Goal: Information Seeking & Learning: Learn about a topic

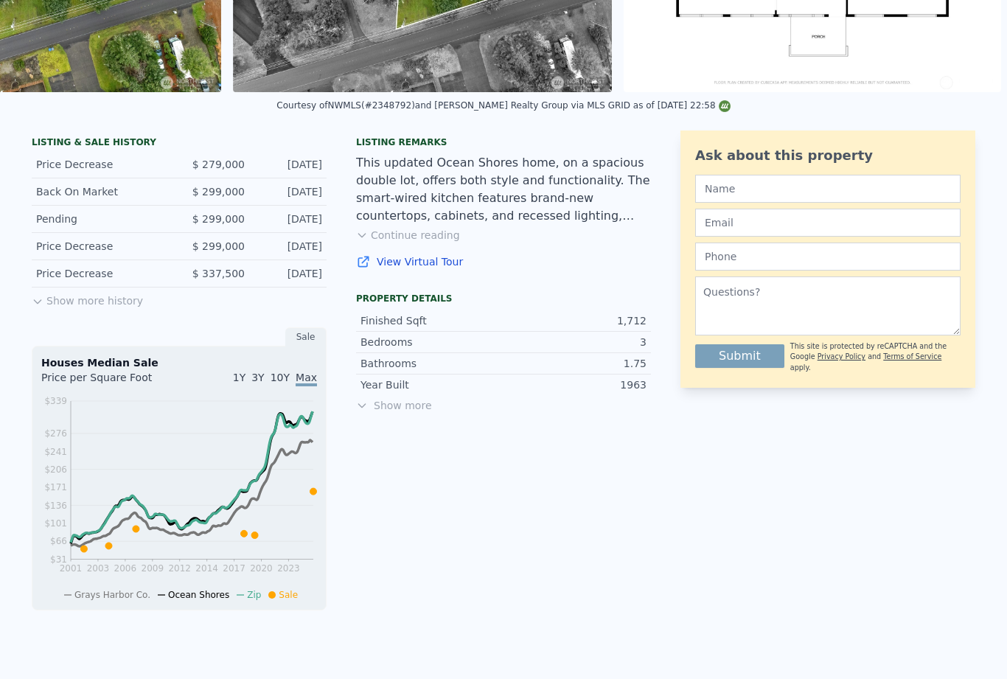
scroll to position [274, 0]
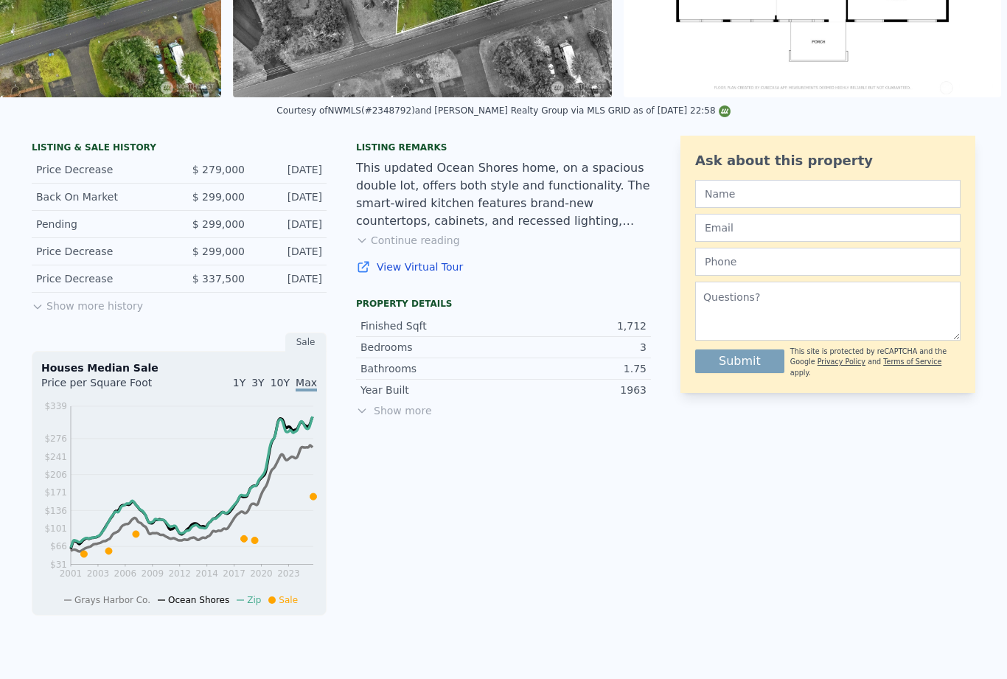
click at [92, 311] on button "Show more history" at bounding box center [87, 303] width 111 height 21
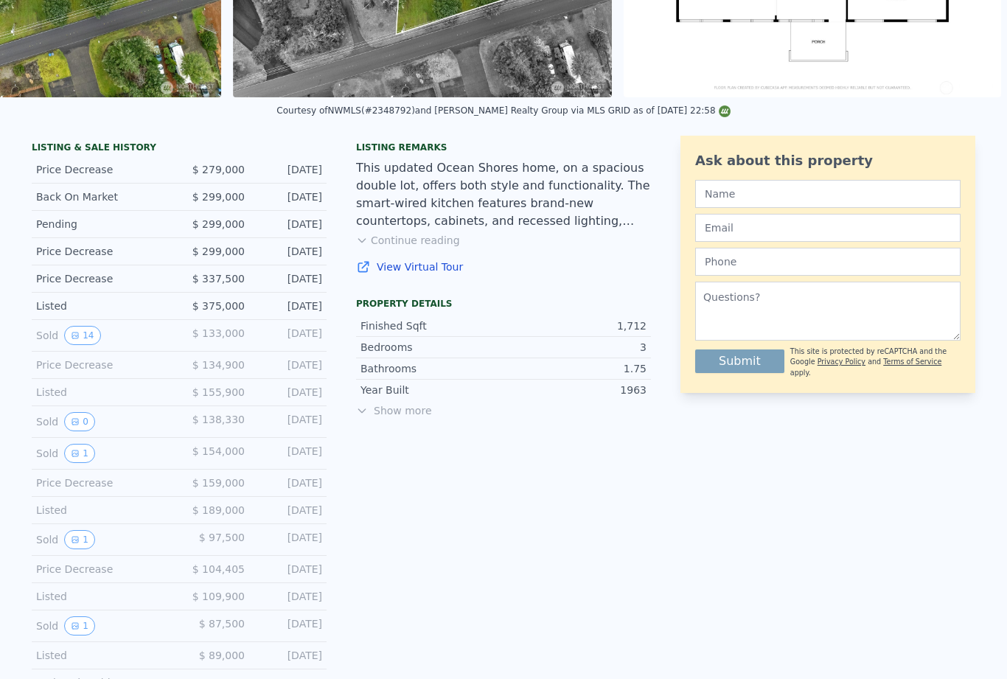
click at [89, 338] on button "14" at bounding box center [82, 335] width 36 height 19
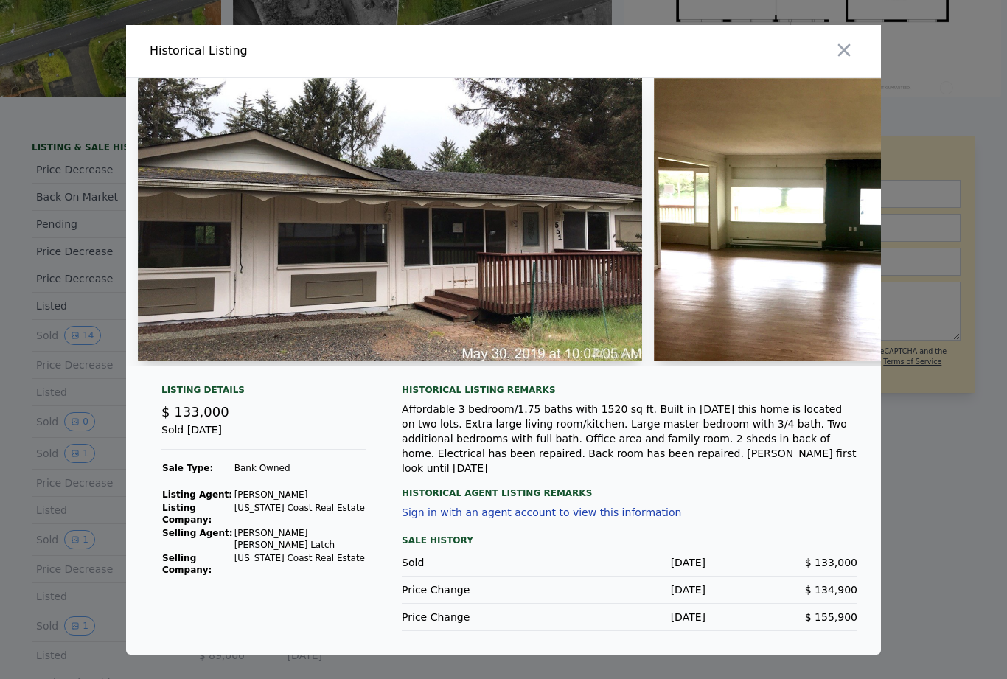
click at [532, 307] on img at bounding box center [390, 219] width 504 height 283
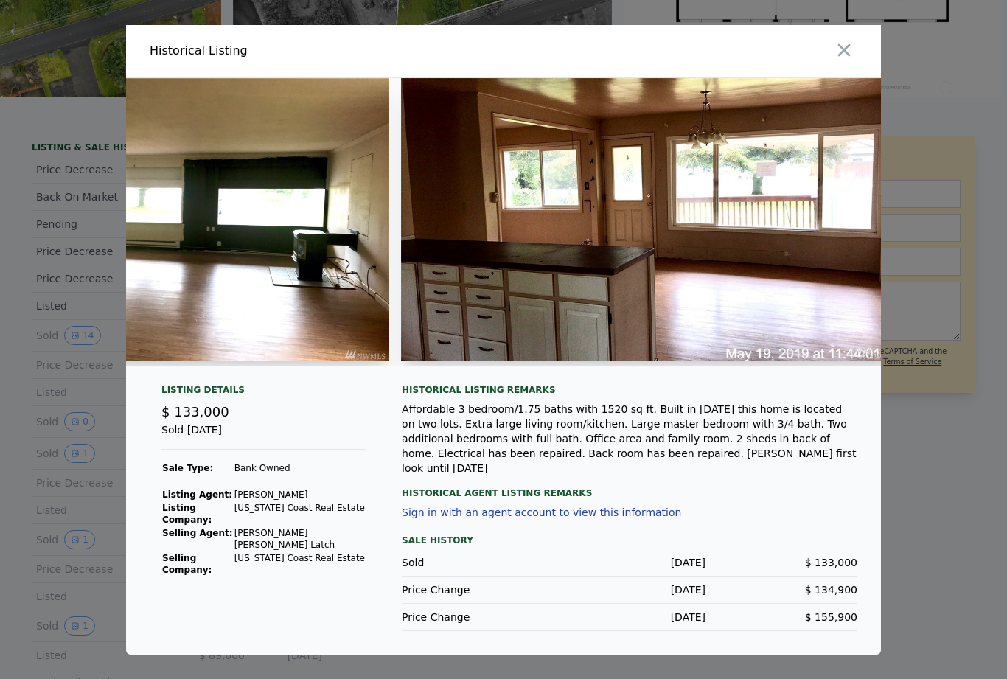
scroll to position [0, 550]
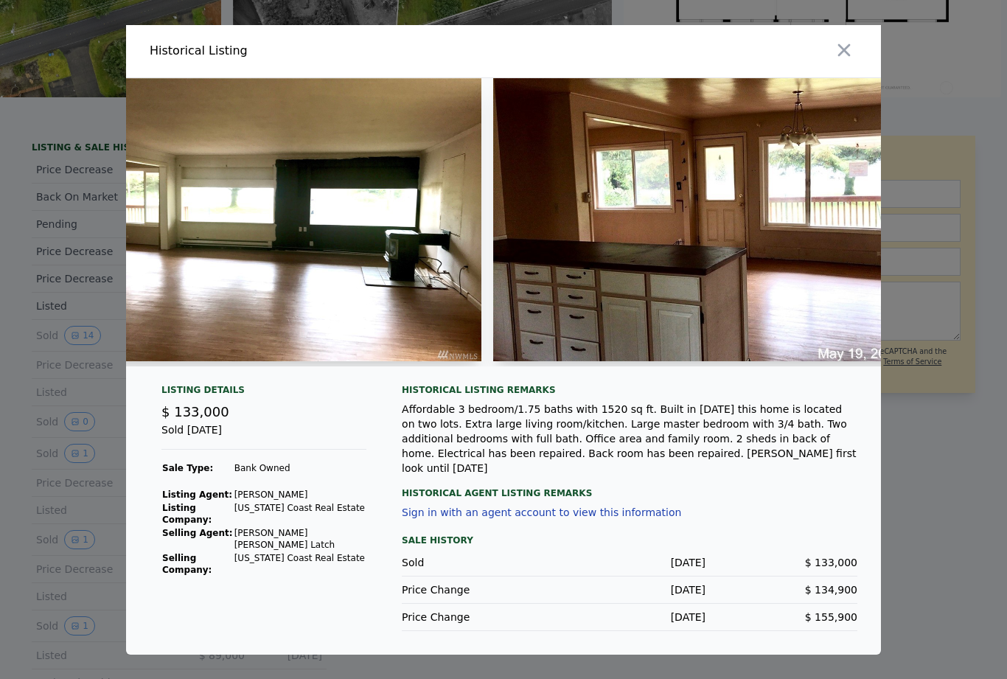
click at [392, 316] on img at bounding box center [292, 219] width 377 height 283
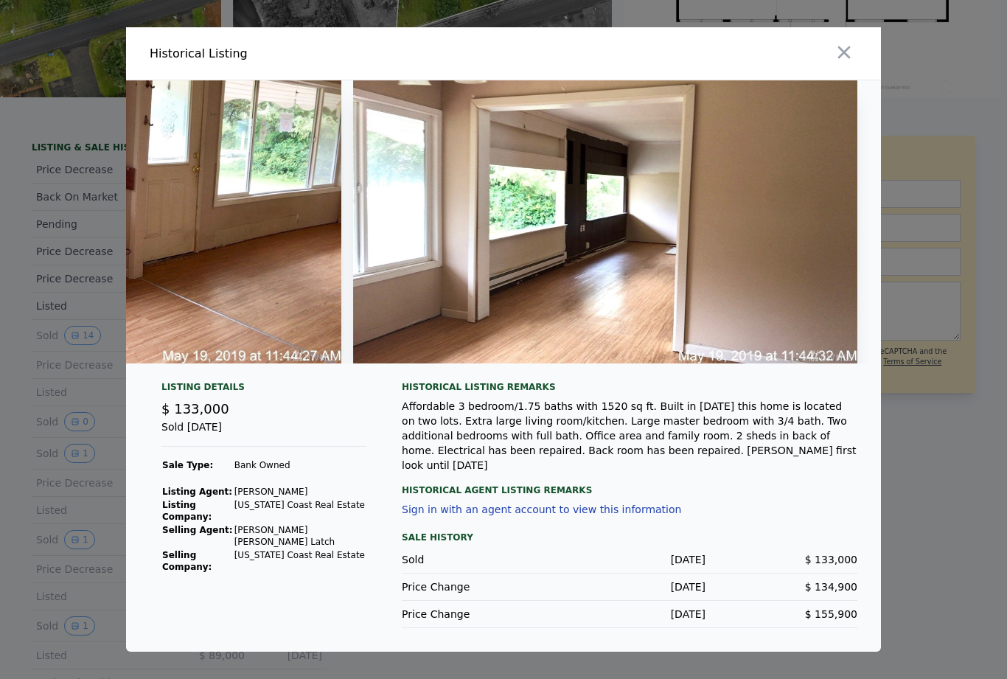
scroll to position [0, 6236]
click at [849, 63] on icon "button" at bounding box center [844, 52] width 21 height 21
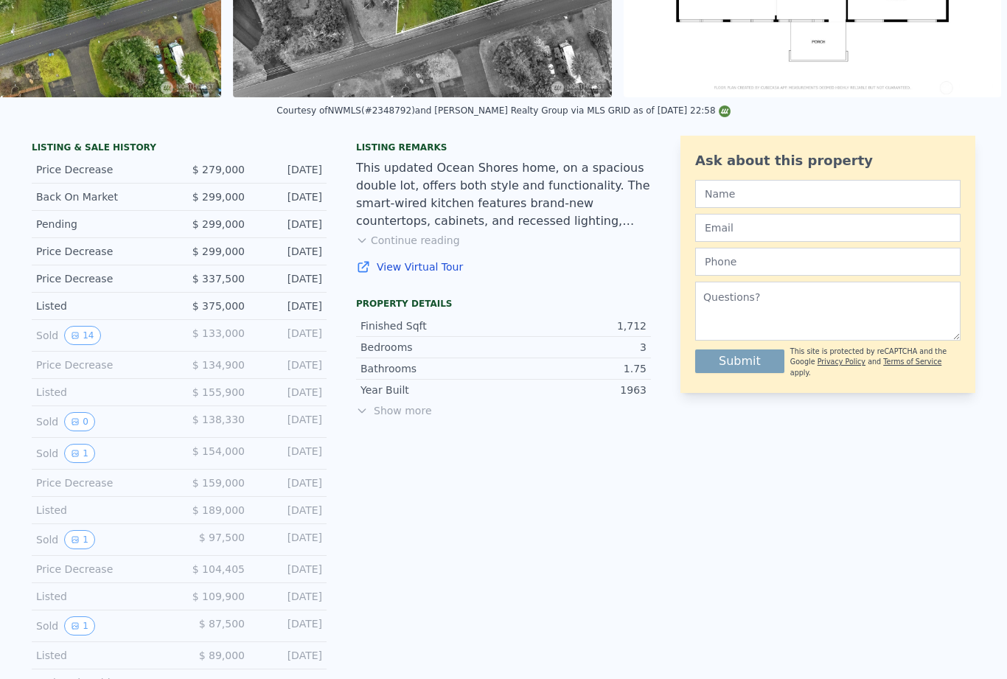
click at [83, 459] on button "1" at bounding box center [79, 453] width 31 height 19
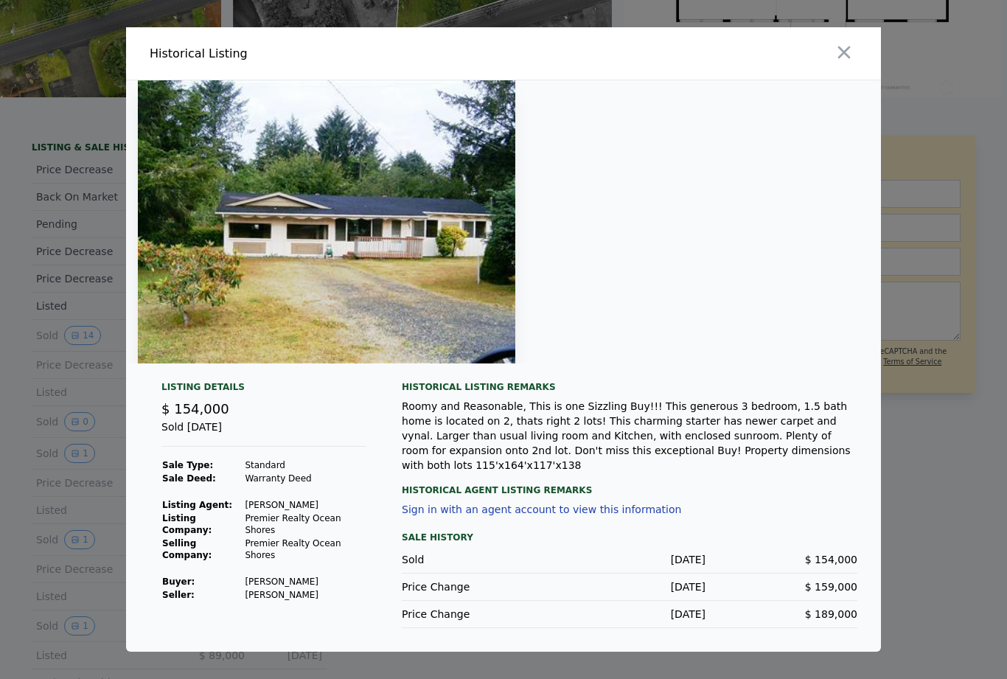
click at [843, 59] on icon "button" at bounding box center [844, 52] width 13 height 13
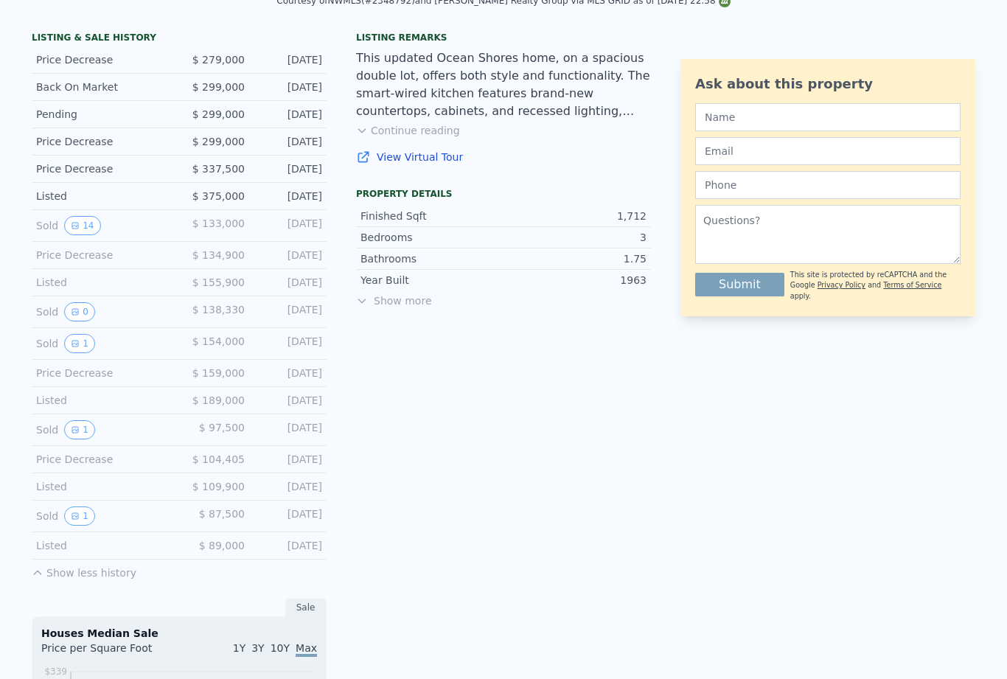
scroll to position [389, 0]
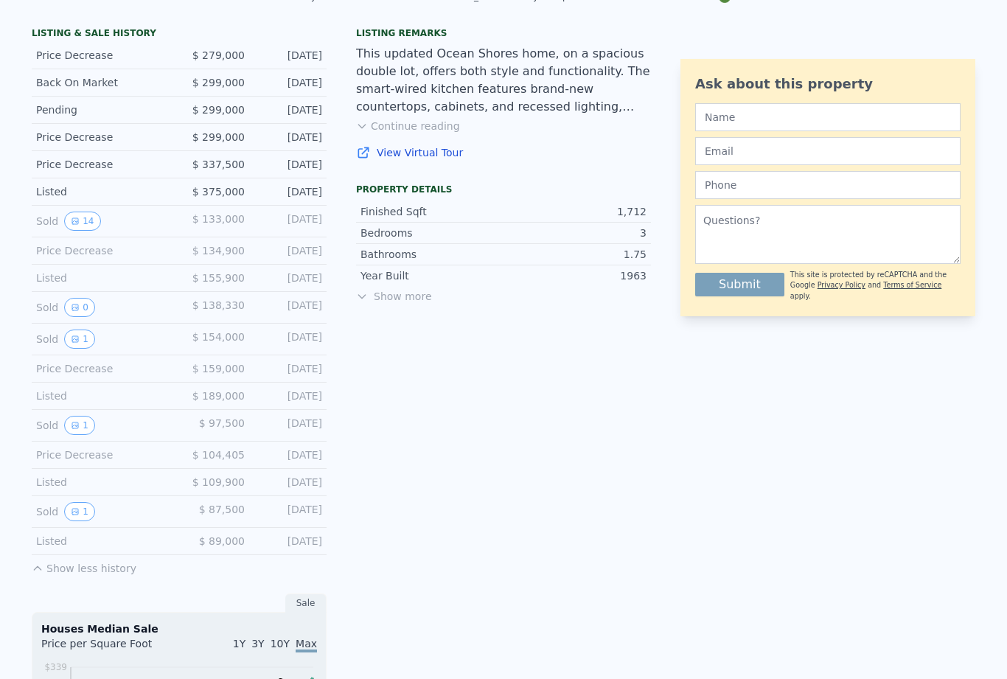
click at [75, 514] on icon "View historical data" at bounding box center [75, 511] width 9 height 9
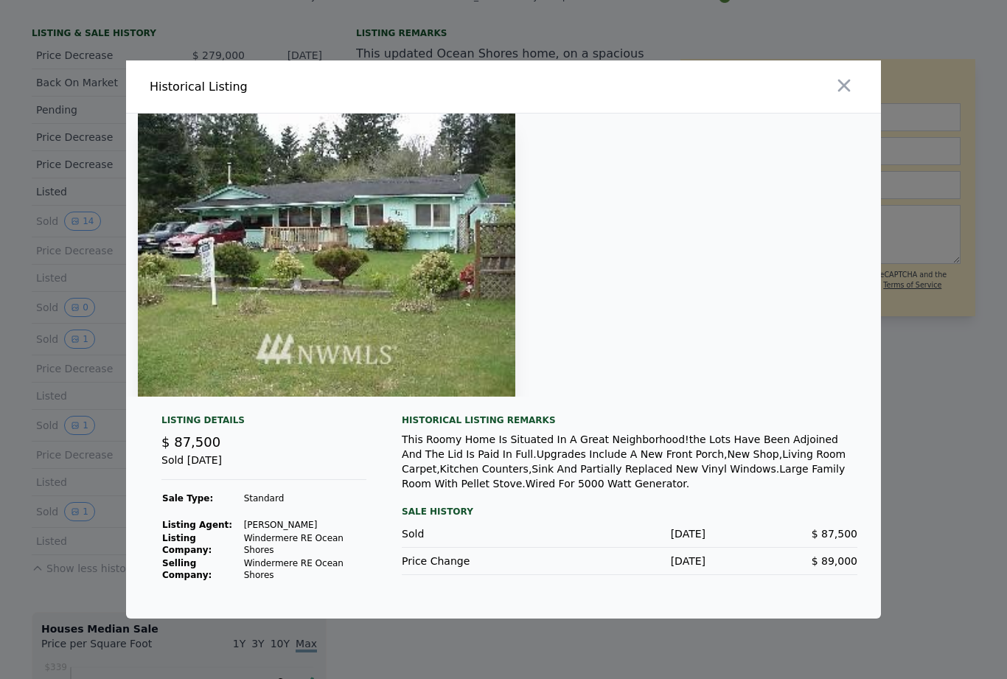
click at [849, 96] on icon "button" at bounding box center [844, 85] width 21 height 21
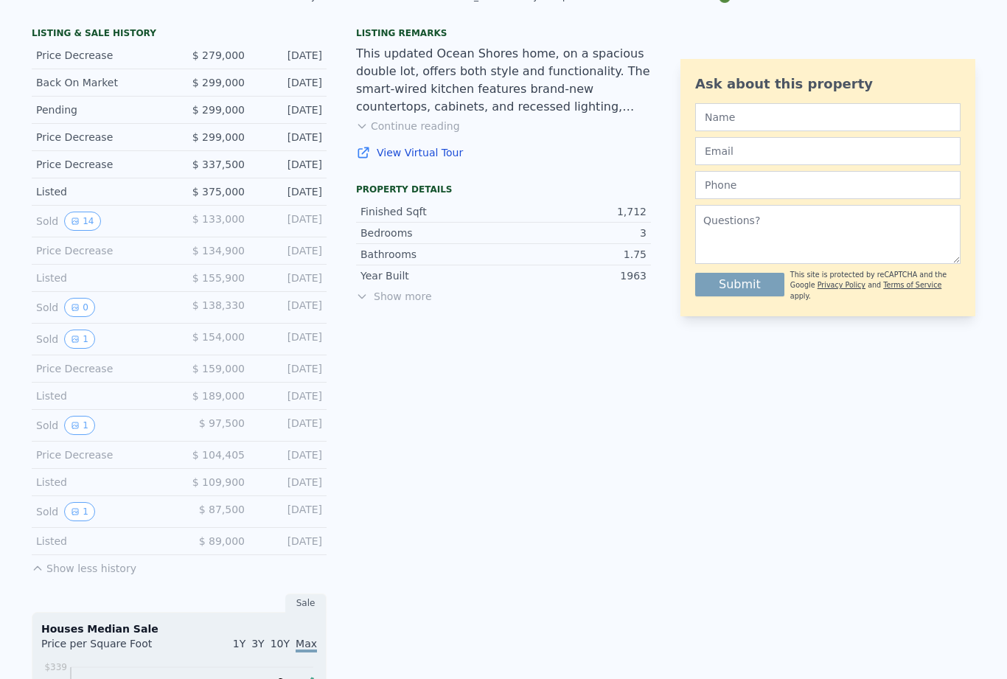
click at [75, 520] on button "1" at bounding box center [79, 511] width 31 height 19
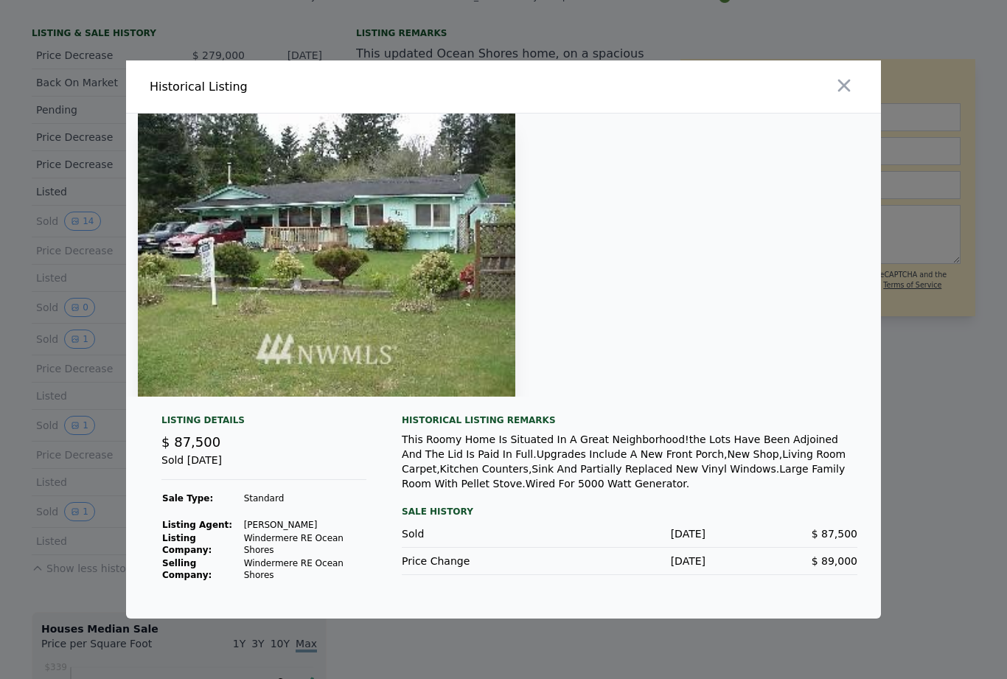
click at [849, 92] on icon "button" at bounding box center [844, 86] width 13 height 13
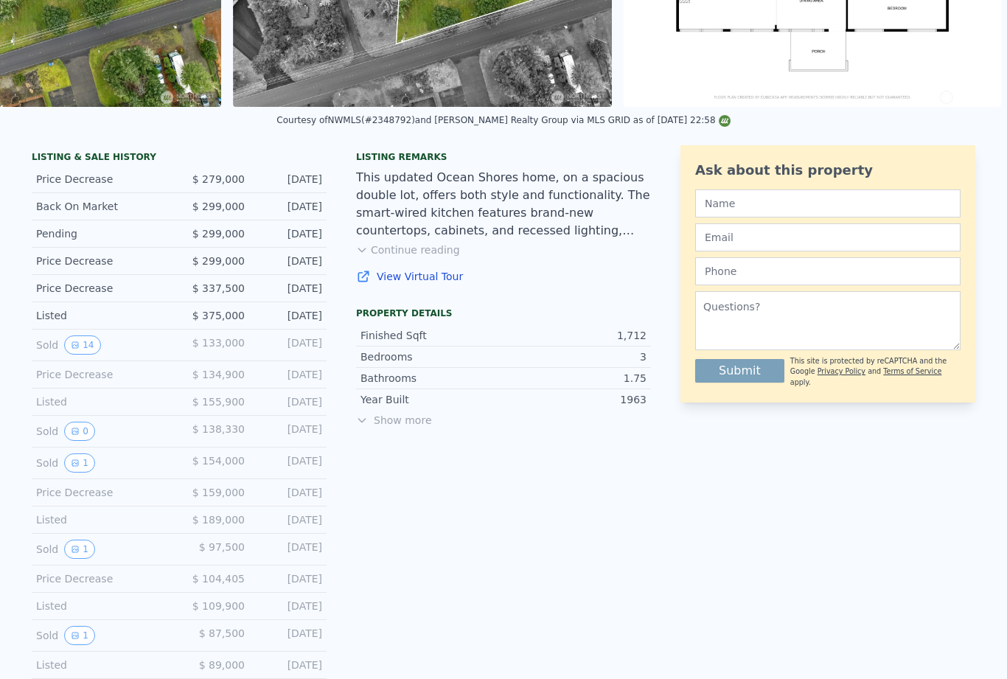
scroll to position [262, 0]
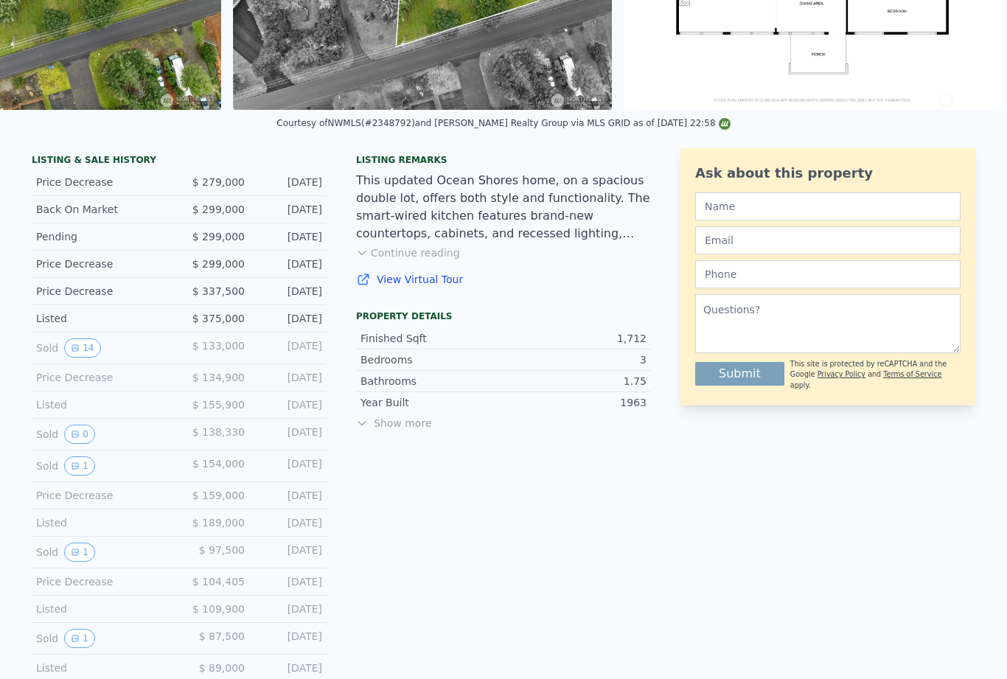
click at [417, 423] on span "Show more" at bounding box center [503, 423] width 295 height 15
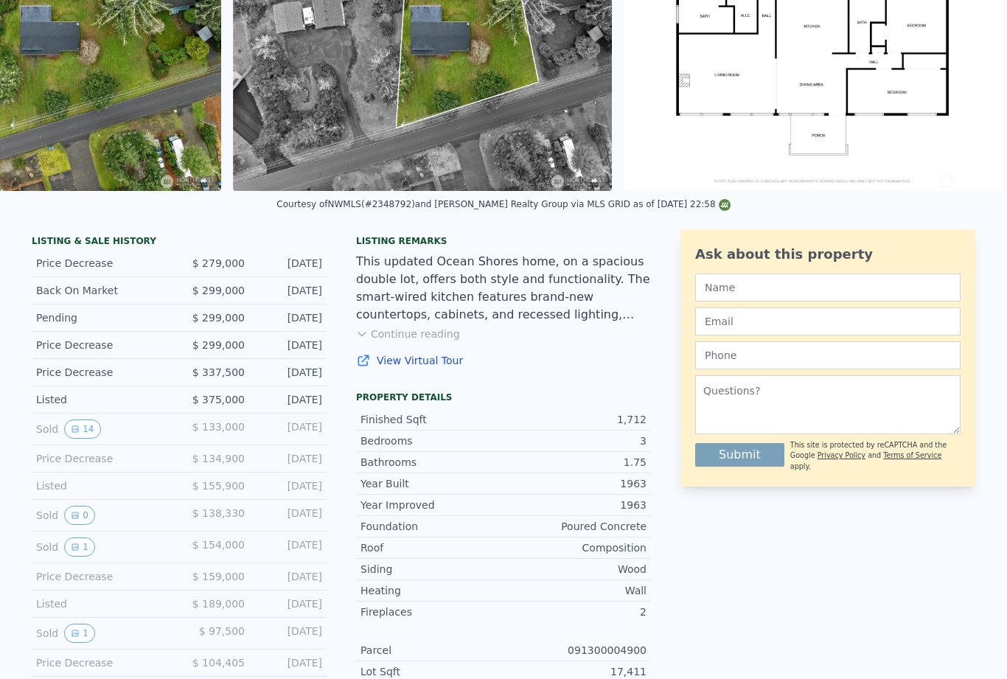
scroll to position [180, 0]
click at [93, 436] on button "14" at bounding box center [82, 429] width 36 height 19
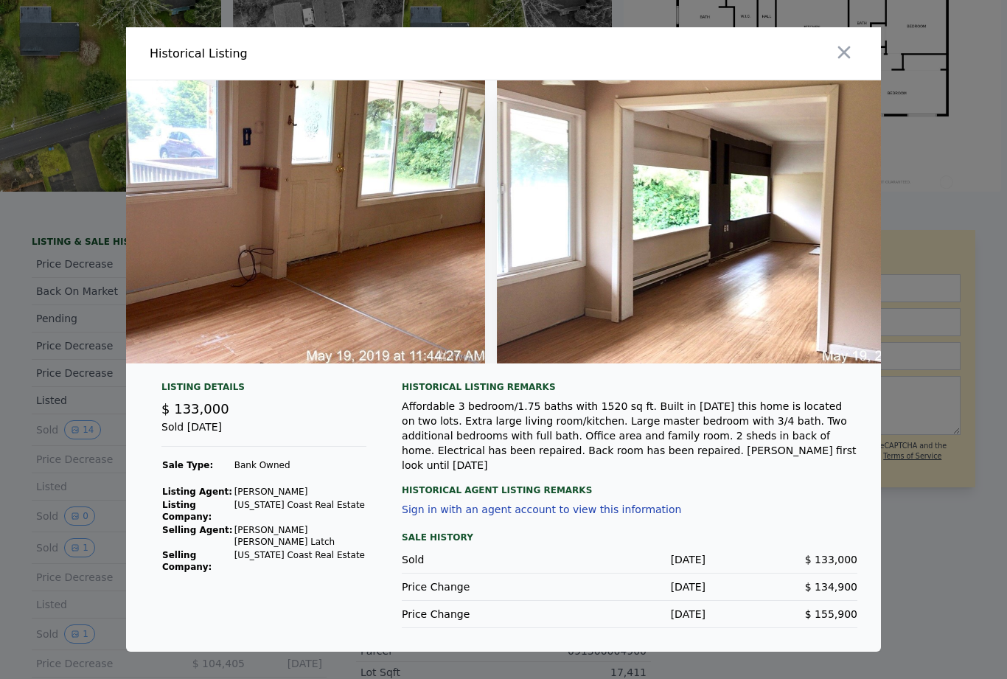
scroll to position [0, 6093]
click at [856, 66] on button "button" at bounding box center [844, 52] width 27 height 27
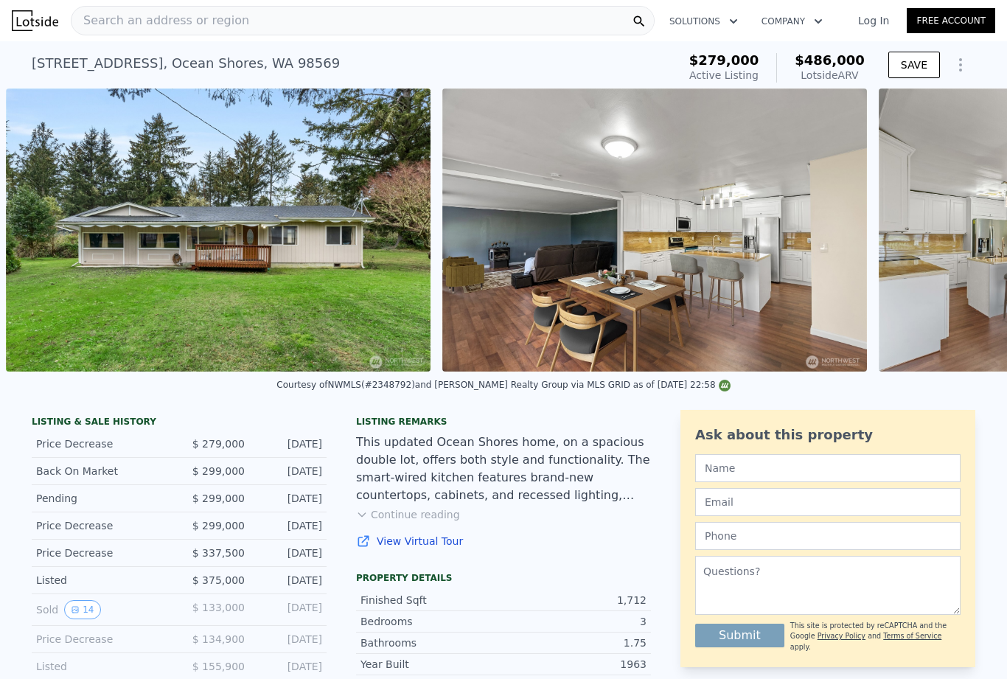
scroll to position [0, 338]
click at [421, 543] on link "View Virtual Tour" at bounding box center [503, 541] width 295 height 15
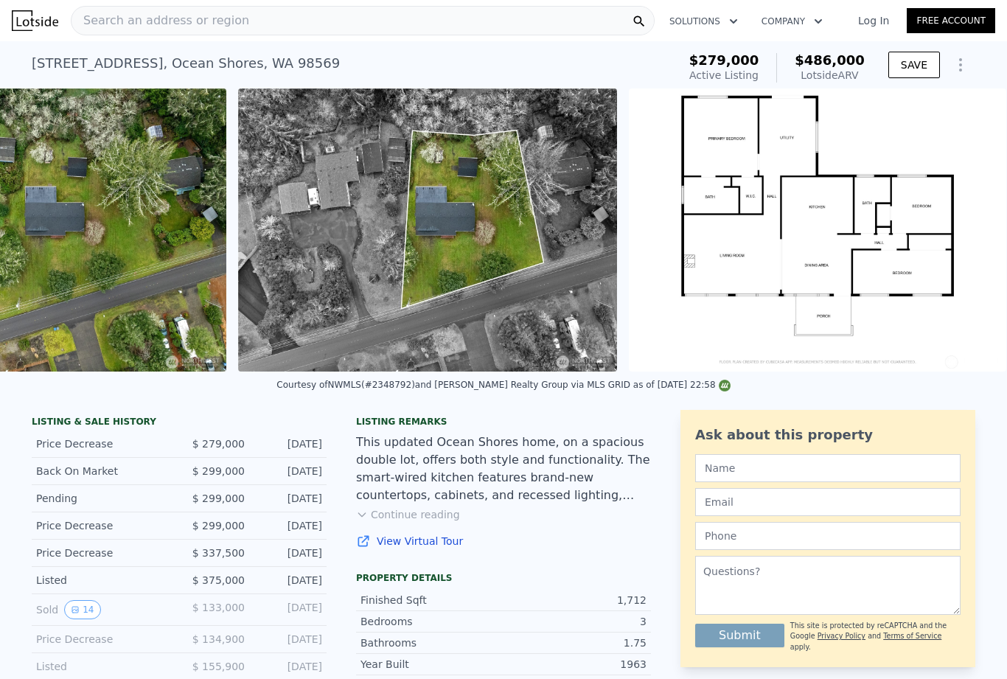
scroll to position [0, 13504]
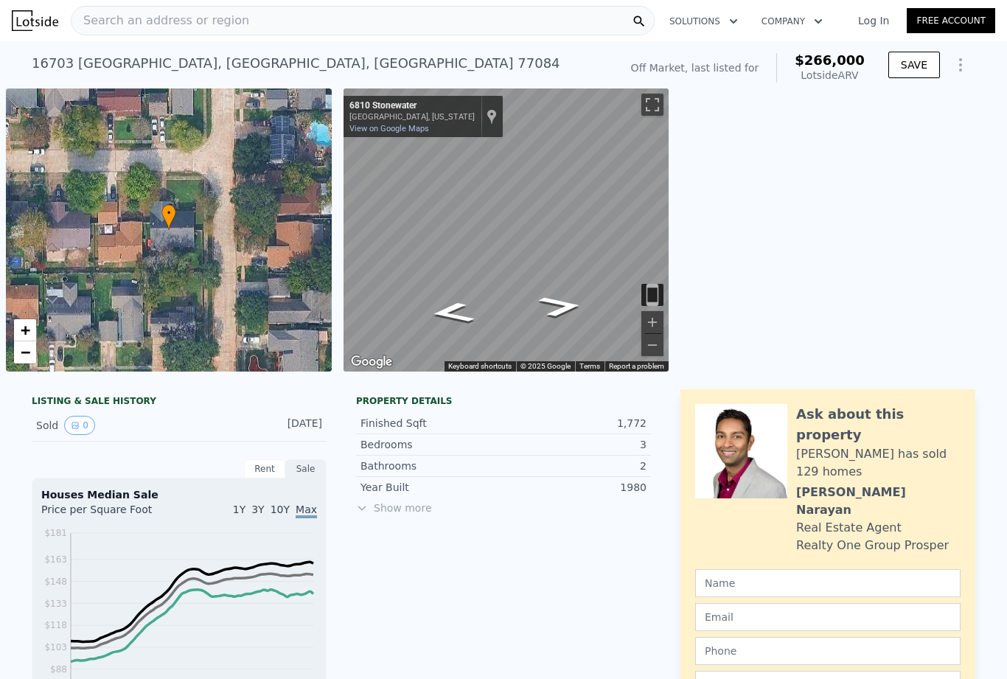
click at [262, 470] on div "Rent" at bounding box center [264, 468] width 41 height 19
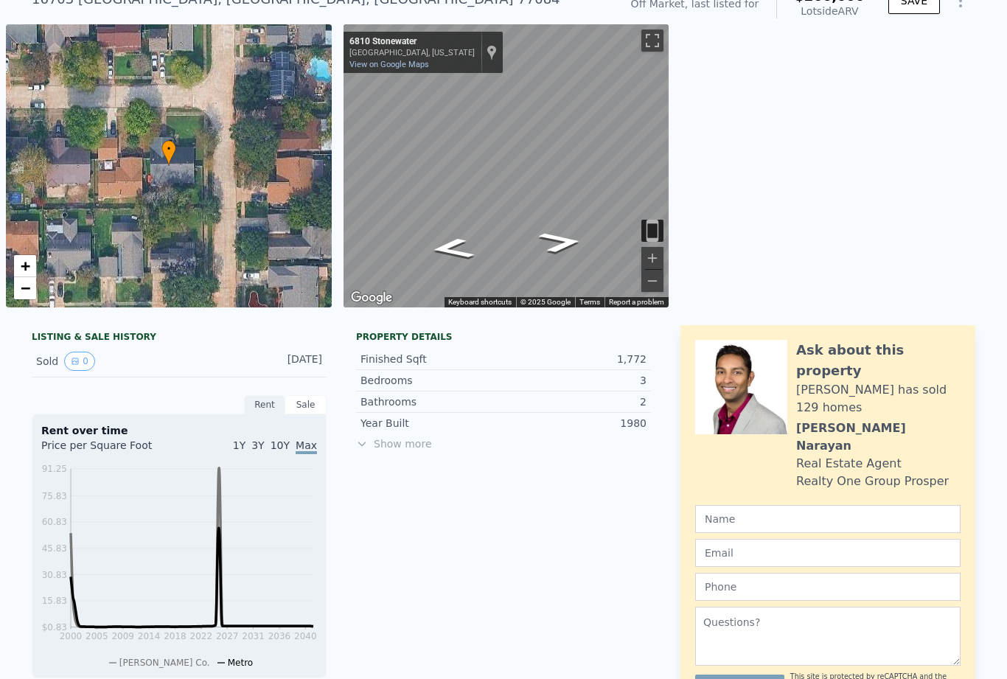
scroll to position [139, 0]
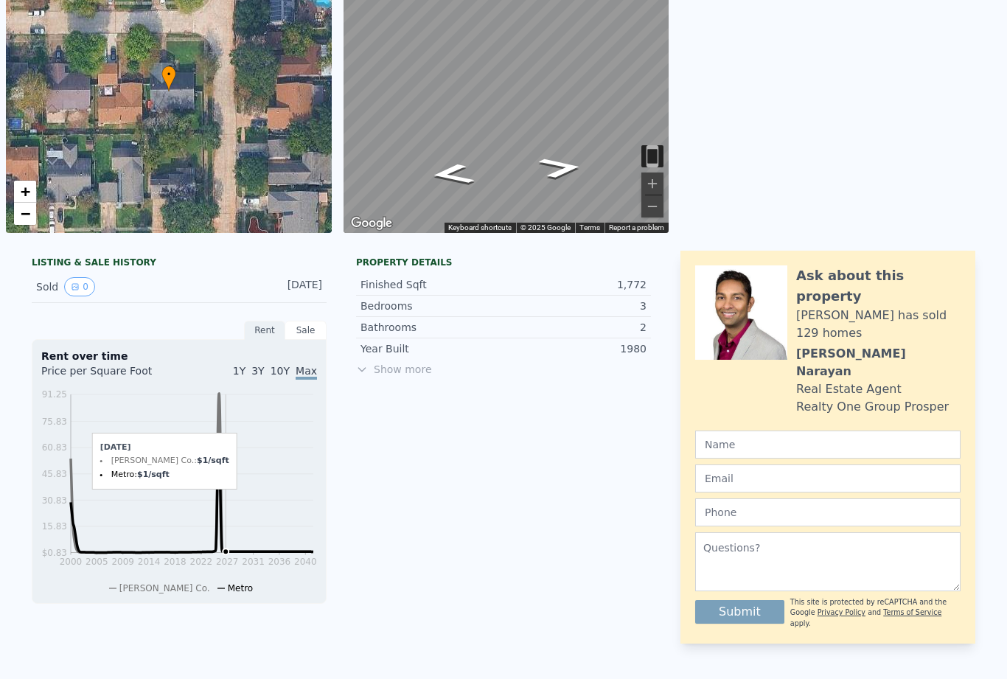
click at [226, 396] on icon "2000 2005 2009 2014 2018 2022 2027 2031 2036 2040 $0.83 $15.83 $30.83 $45.83 $6…" at bounding box center [179, 490] width 276 height 207
click at [219, 545] on icon "2000 2005 2009 2014 2018 2022 2027 2031 2036 2040 $0.83 $15.83 $30.83 $45.83 $6…" at bounding box center [179, 490] width 276 height 207
click at [63, 512] on icon "2000 2005 2009 2014 2018 2022 2027 2031 2036 2040 $0.83 $15.83 $30.83 $45.83 $6…" at bounding box center [179, 490] width 276 height 207
click at [63, 462] on icon "2000 2005 2009 2014 2018 2022 2027 2031 2036 2040 $0.83 $15.83 $30.83 $45.83 $6…" at bounding box center [179, 490] width 276 height 207
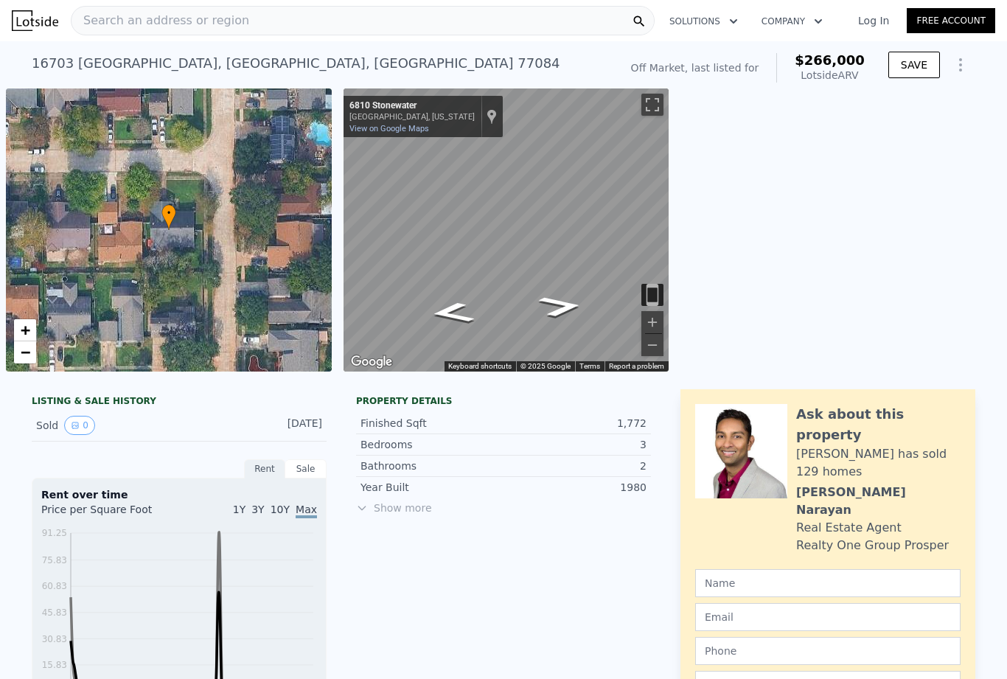
scroll to position [0, 0]
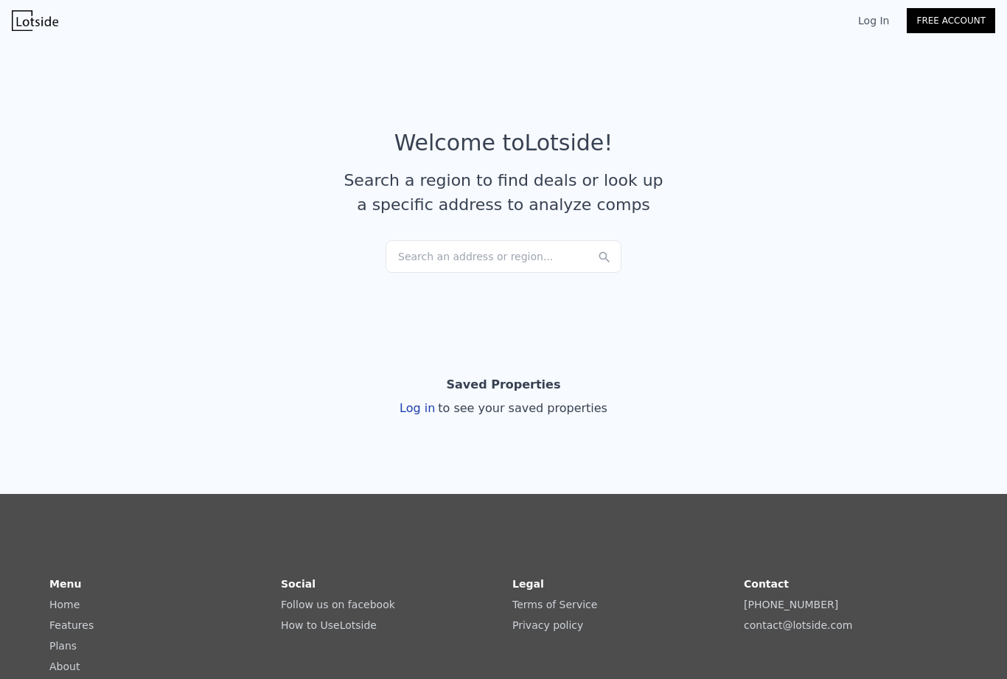
click at [538, 257] on div "Search an address or region..." at bounding box center [504, 256] width 236 height 32
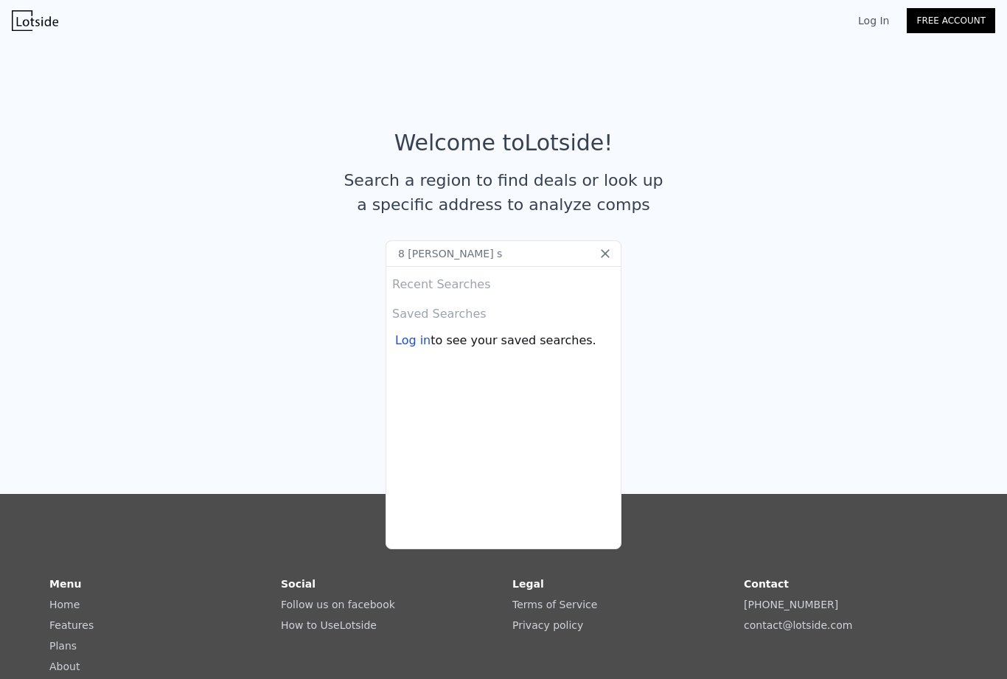
type input "8 griffard st"
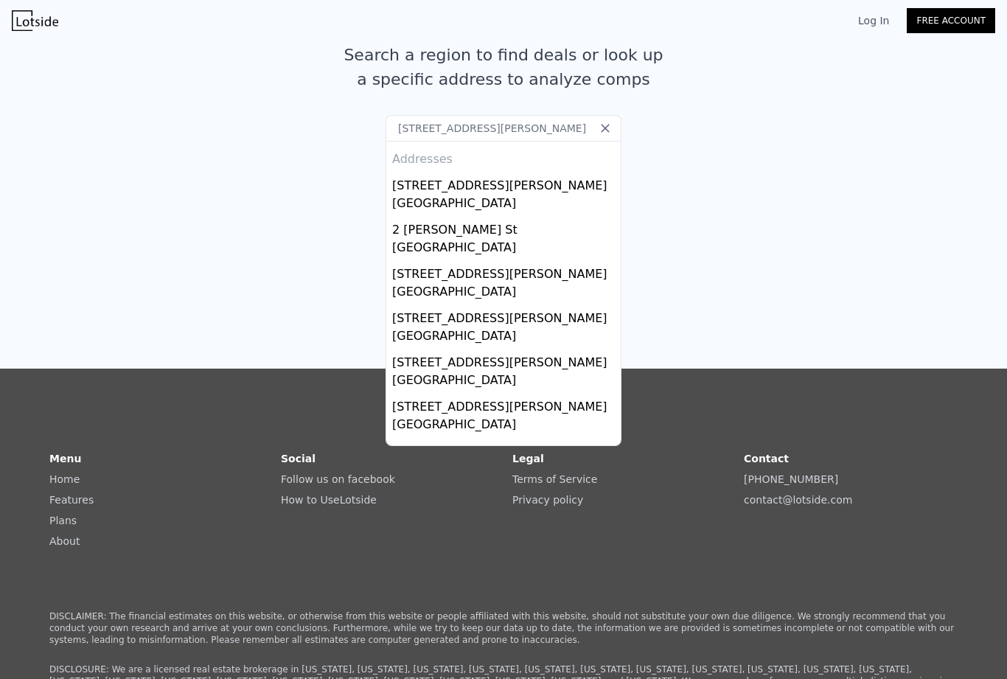
scroll to position [126, 0]
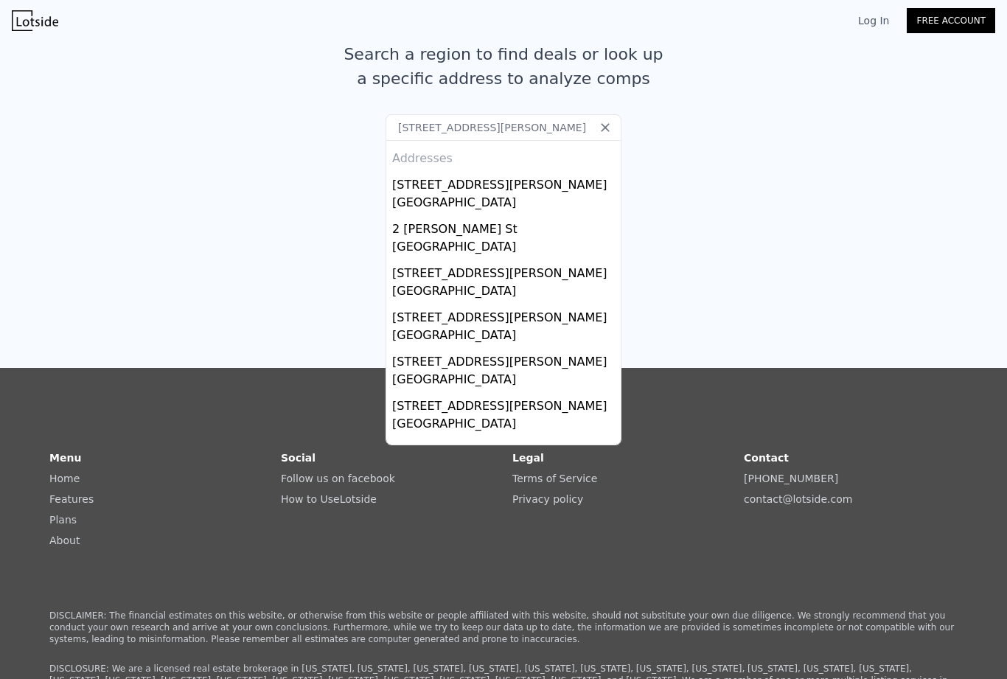
click at [510, 206] on div "Copalis Beach, WA 98535" at bounding box center [506, 204] width 229 height 21
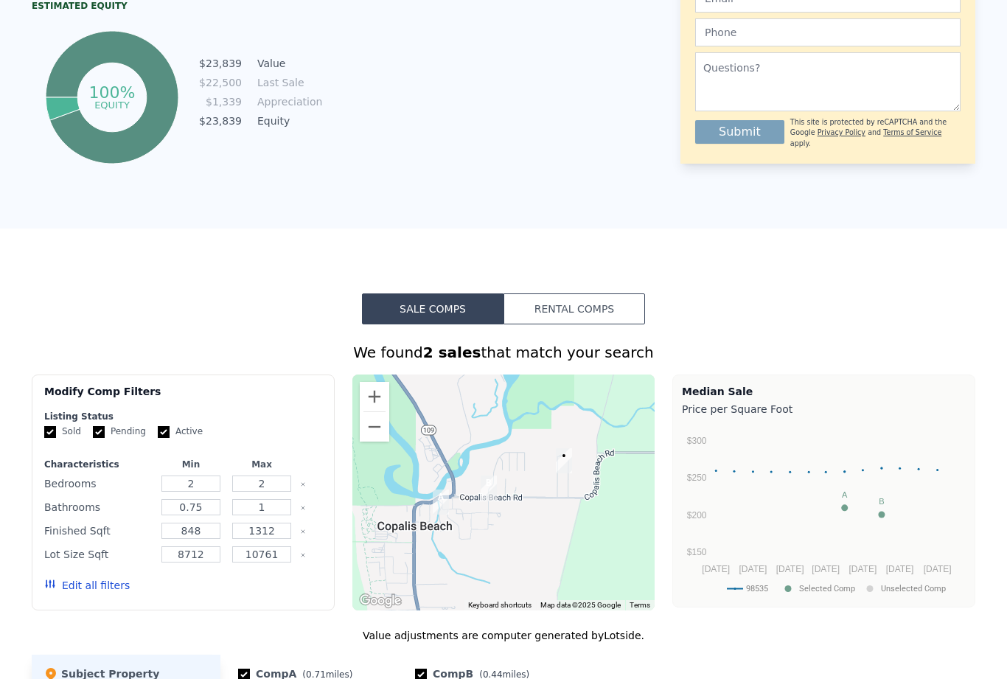
scroll to position [810, 0]
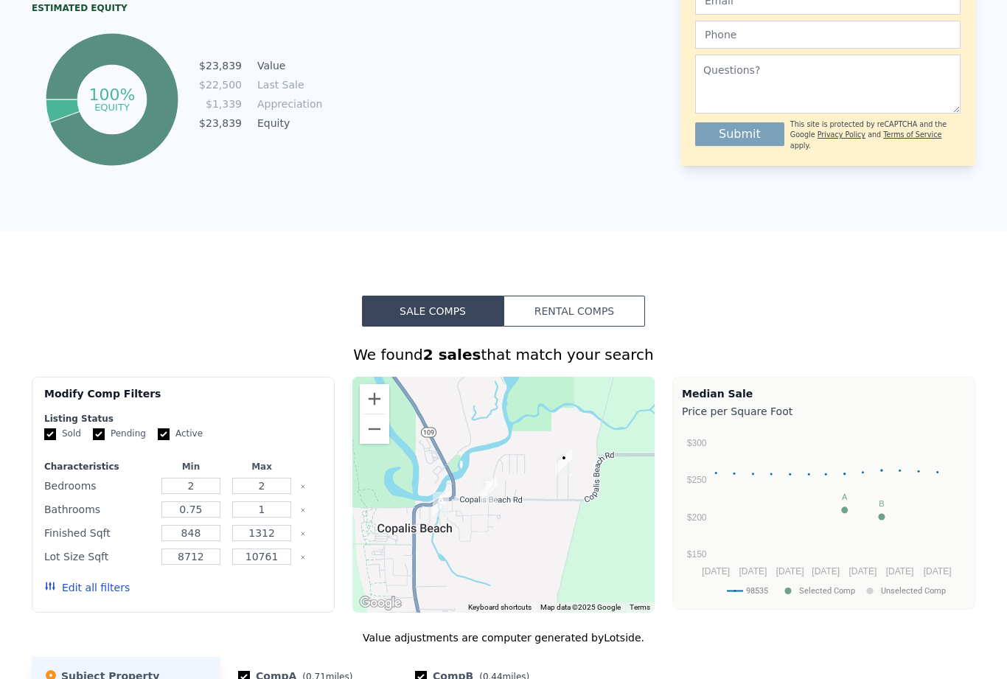
click at [592, 313] on button "Rental Comps" at bounding box center [575, 311] width 142 height 31
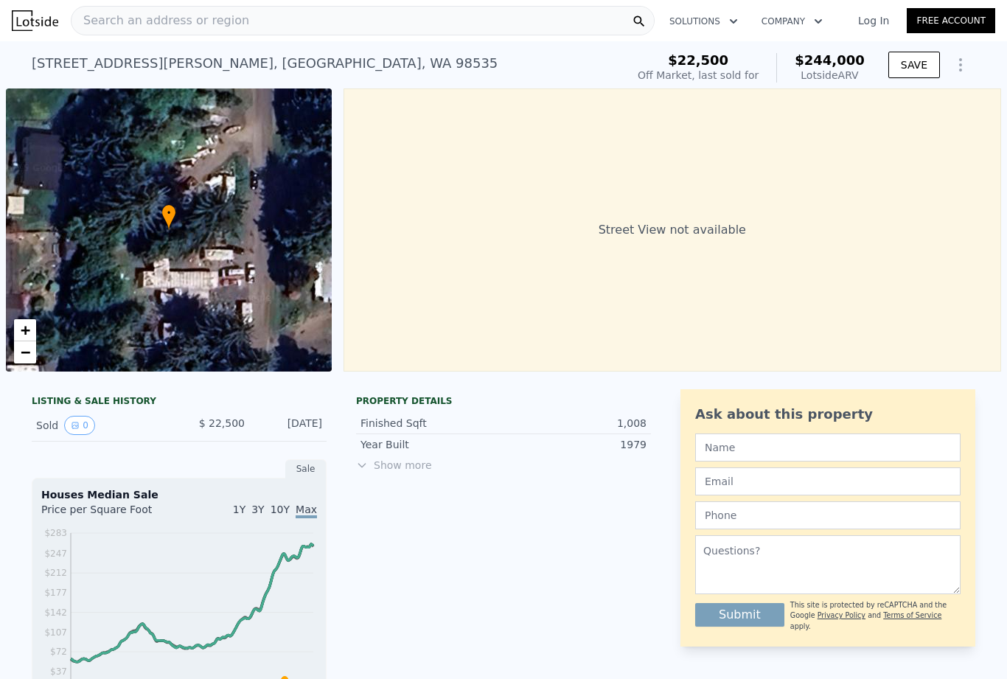
scroll to position [0, 0]
